Goal: Task Accomplishment & Management: Complete application form

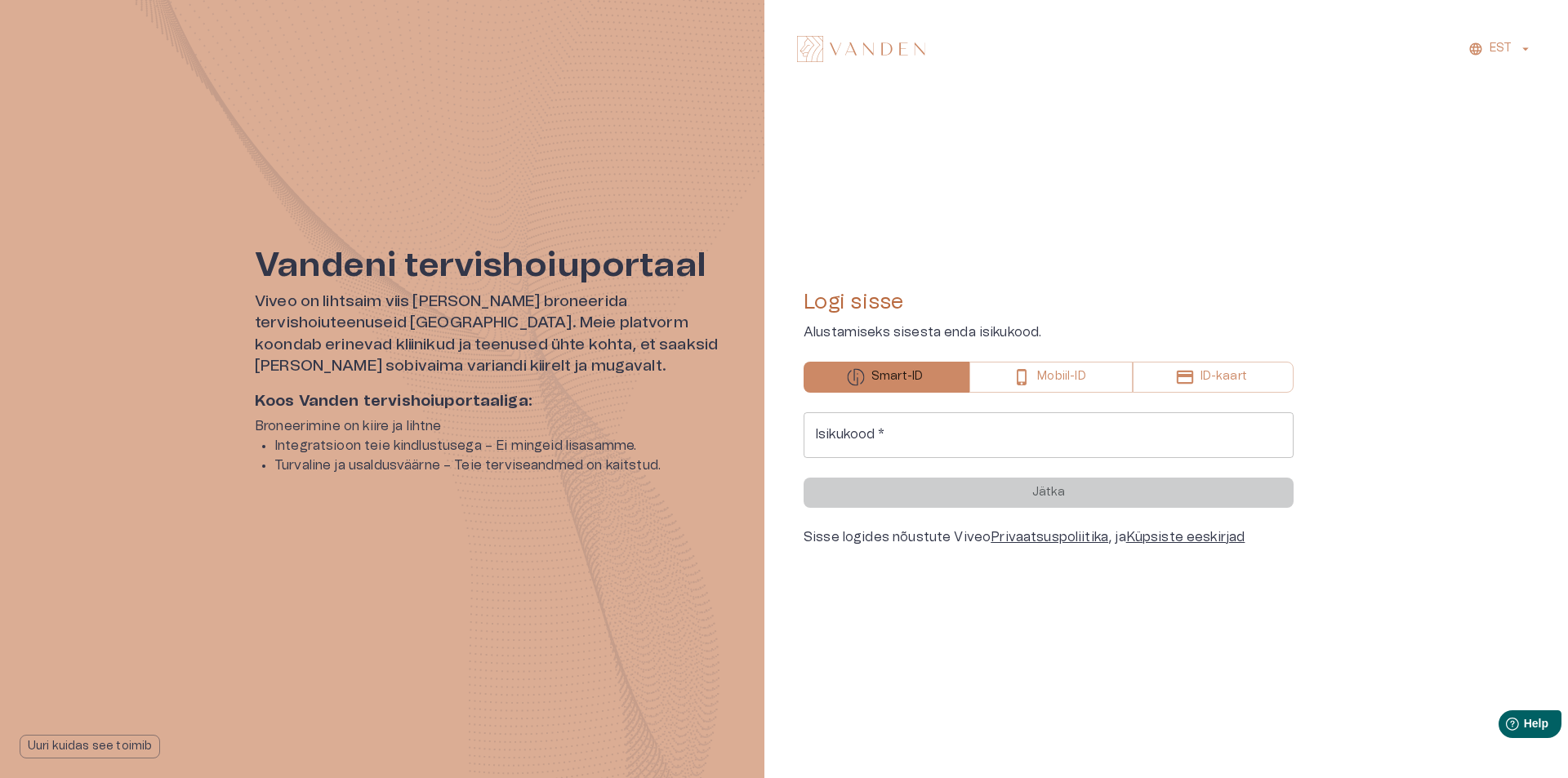
click at [915, 426] on input "Isikukood   *" at bounding box center [1048, 435] width 490 height 46
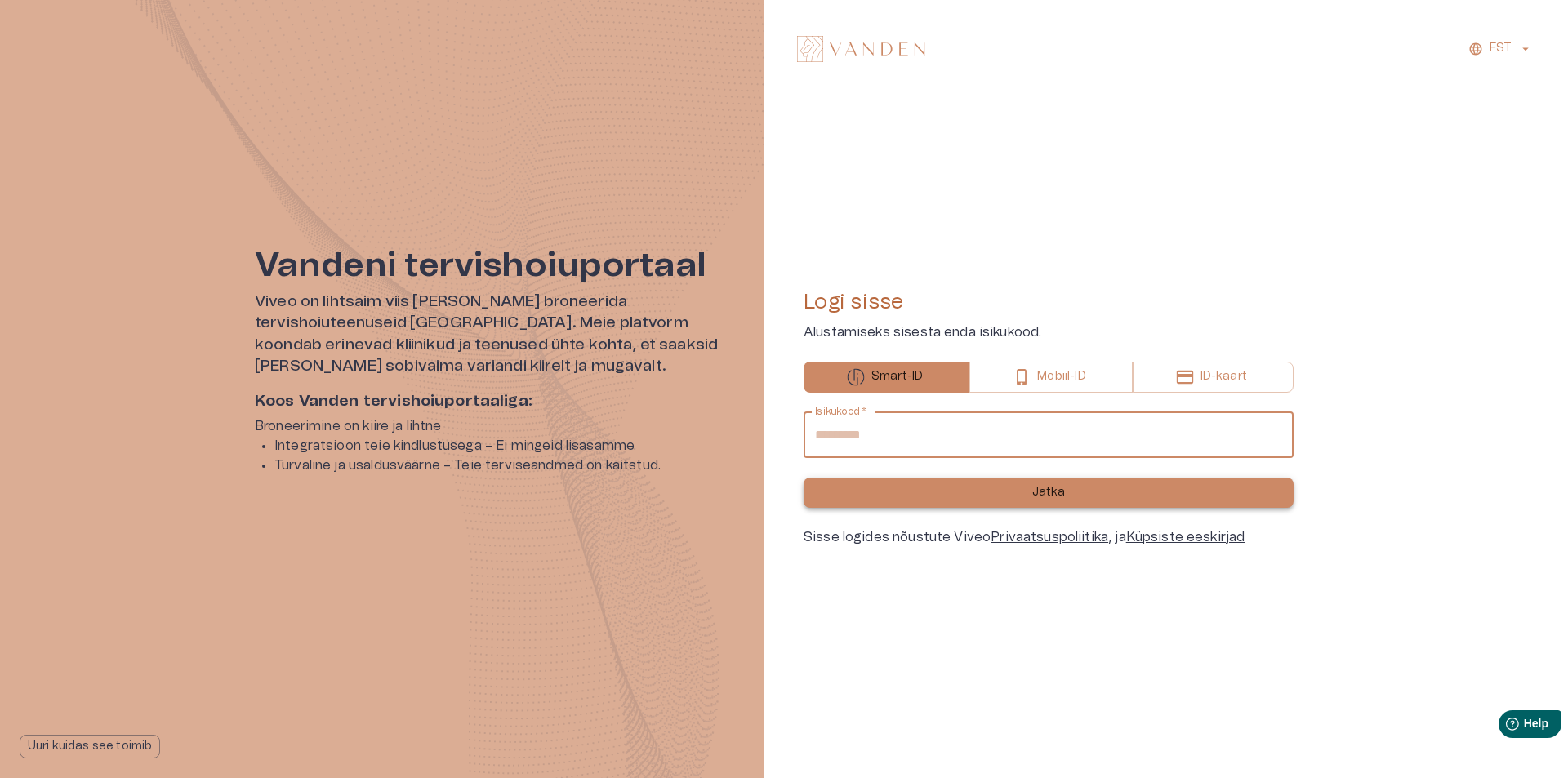
type input "**********"
click at [1043, 500] on p "Jätka" at bounding box center [1049, 492] width 33 height 17
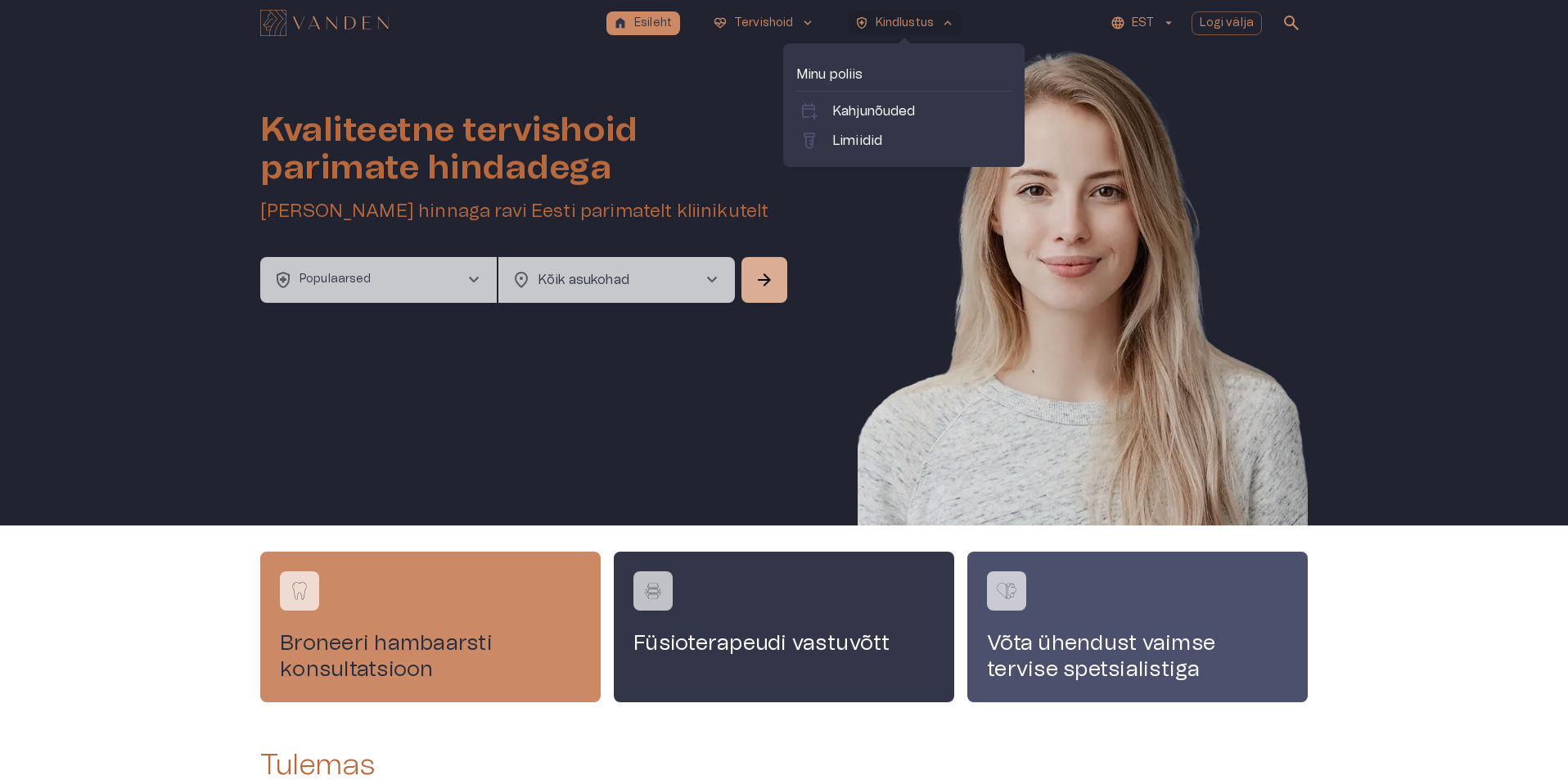
click at [885, 10] on div "home Esileht [MEDICAL_DATA]_heart Tervishoid keyboard_arrow_down health_and_saf…" at bounding box center [784, 23] width 1048 height 32
click at [865, 119] on p "Kahjunõuded" at bounding box center [874, 111] width 84 height 20
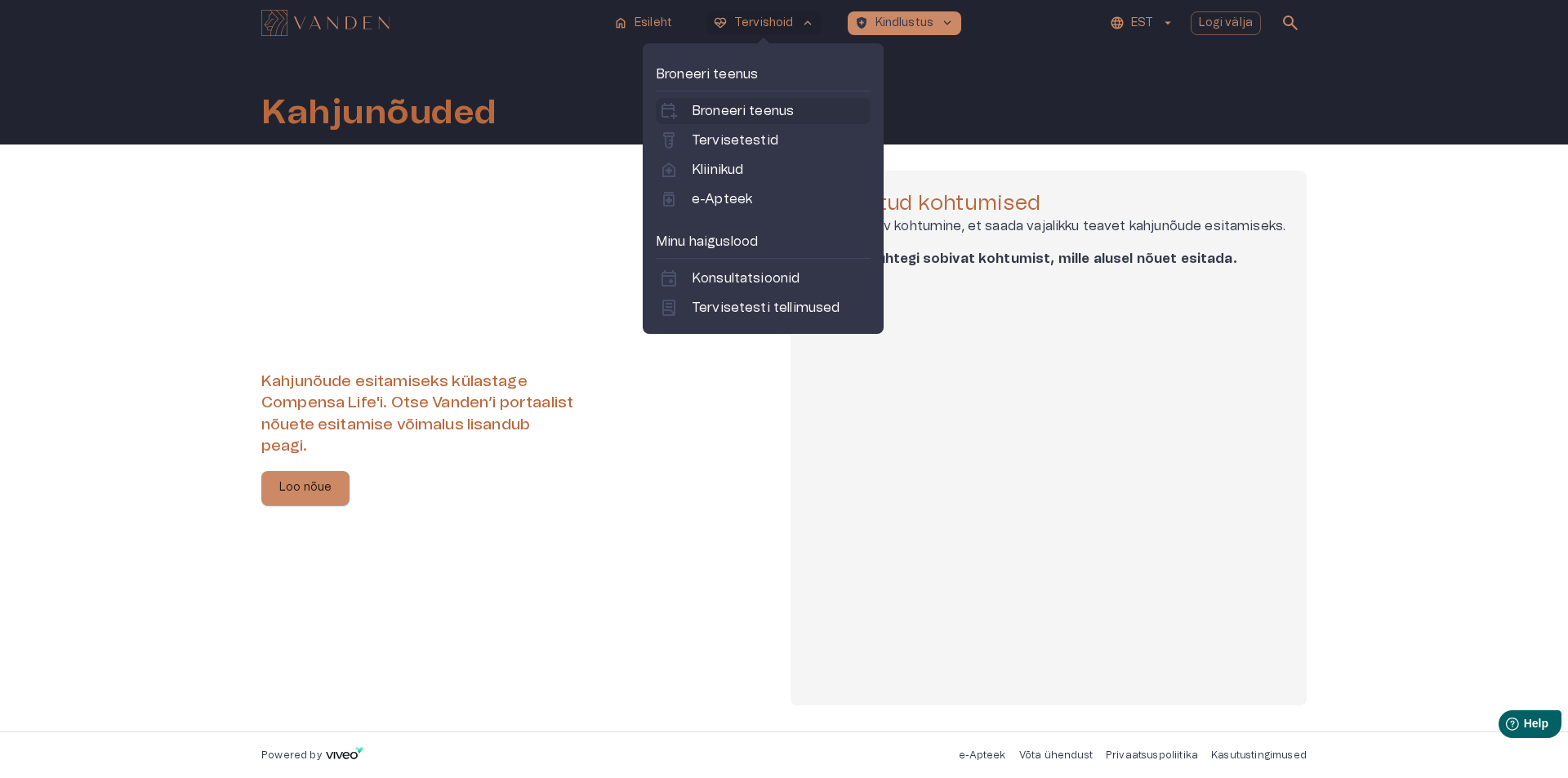
click at [744, 109] on p "Broneeri teenus" at bounding box center [743, 111] width 102 height 20
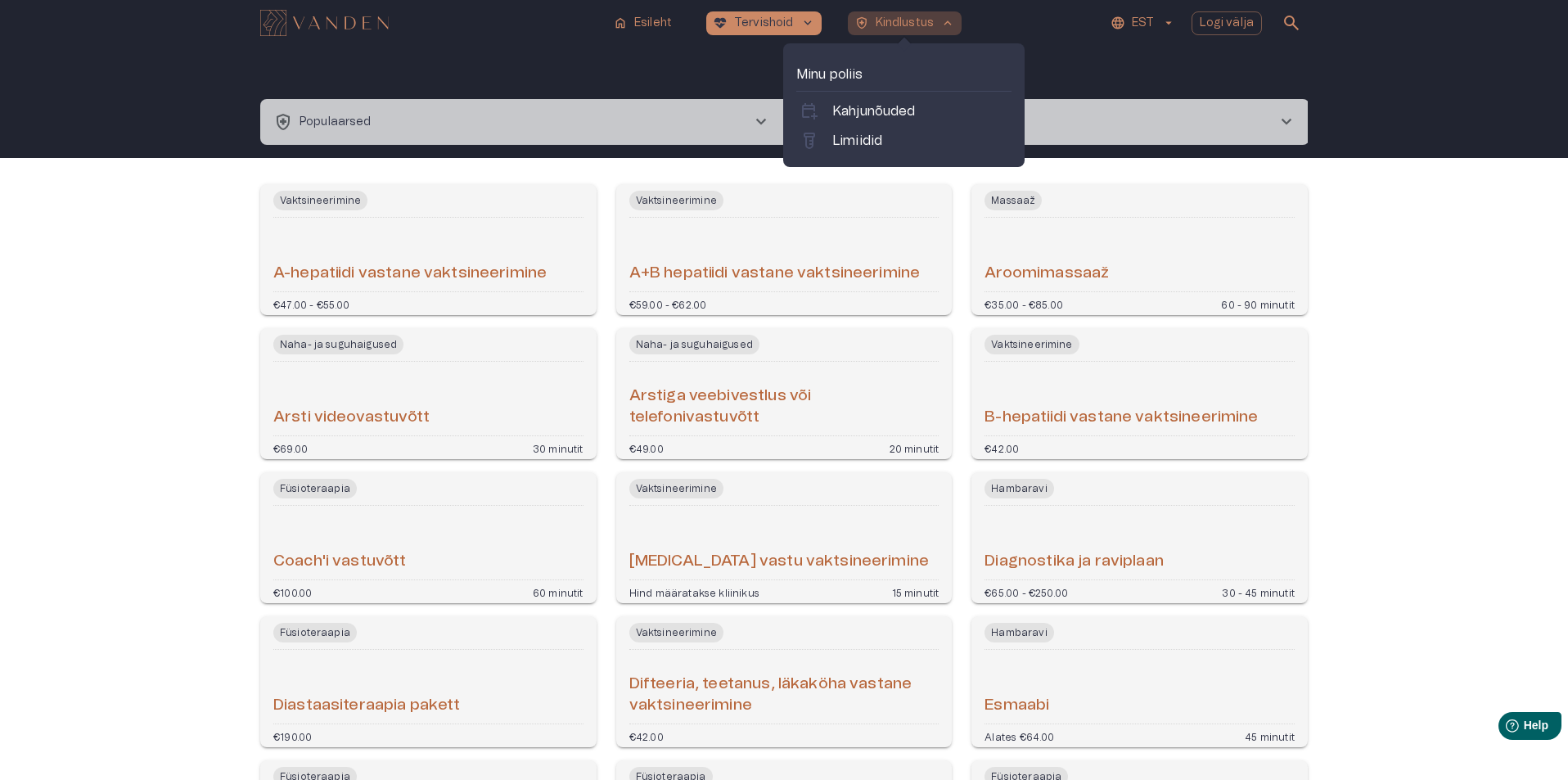
click at [898, 23] on p "Kindlustus" at bounding box center [905, 23] width 59 height 17
click at [835, 77] on p "Minu poliis" at bounding box center [904, 75] width 215 height 20
click at [839, 135] on p "Limiidid" at bounding box center [857, 141] width 50 height 20
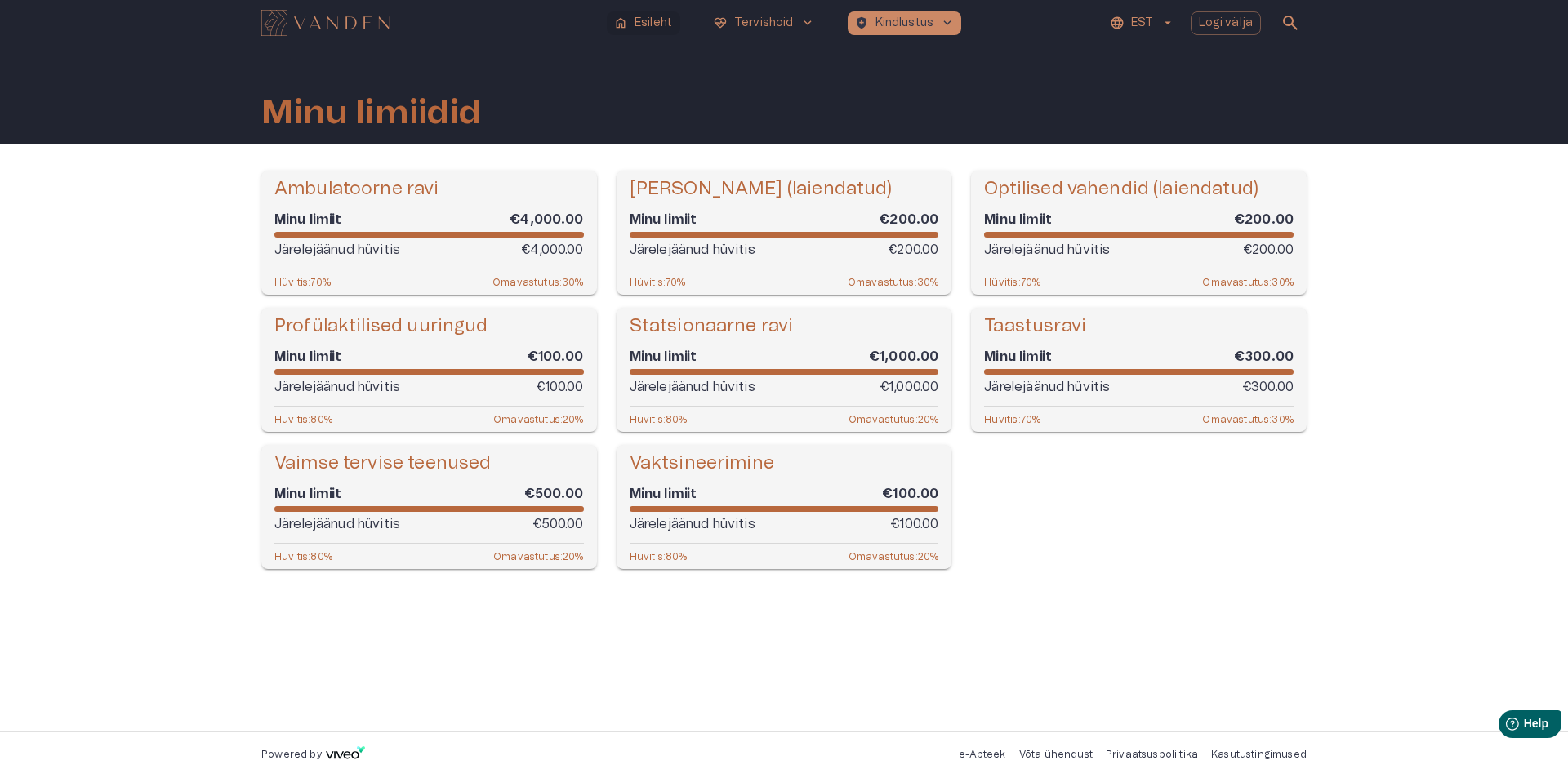
click at [643, 21] on p "Esileht" at bounding box center [653, 23] width 37 height 17
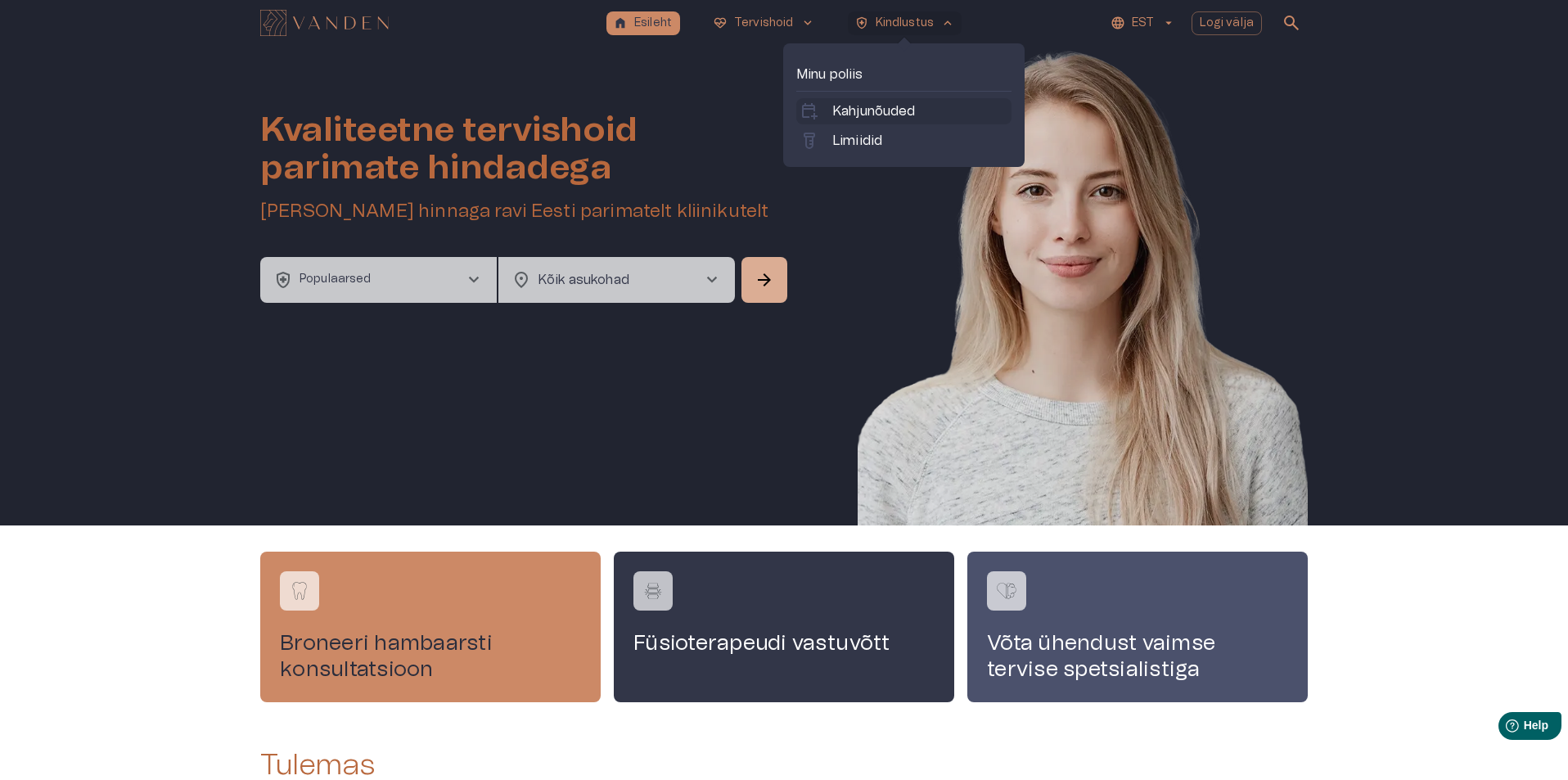
click at [873, 105] on p "Kahjunõuded" at bounding box center [874, 111] width 84 height 20
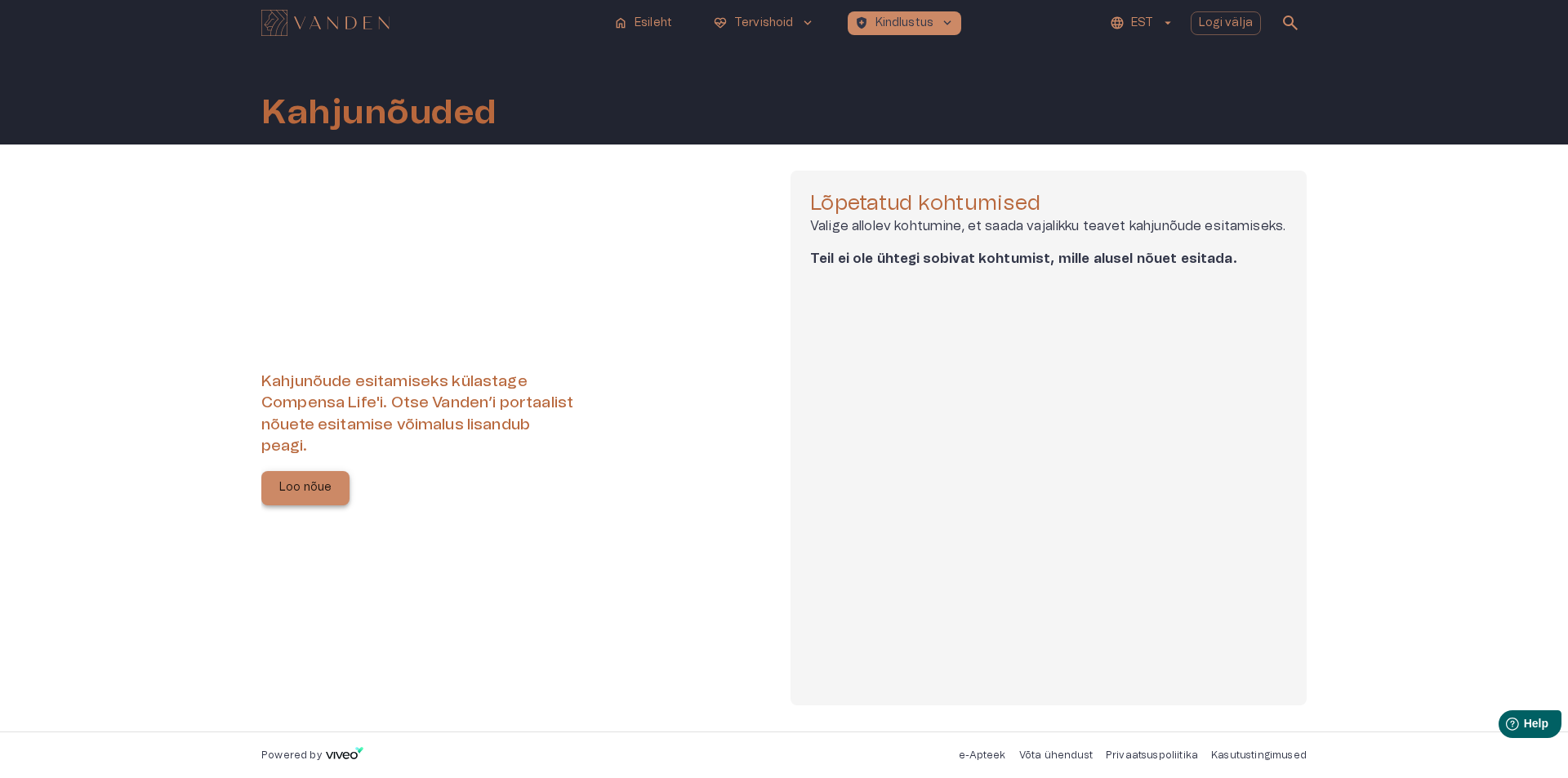
click at [286, 474] on button "Loo nõue" at bounding box center [305, 488] width 88 height 34
